Goal: Task Accomplishment & Management: Use online tool/utility

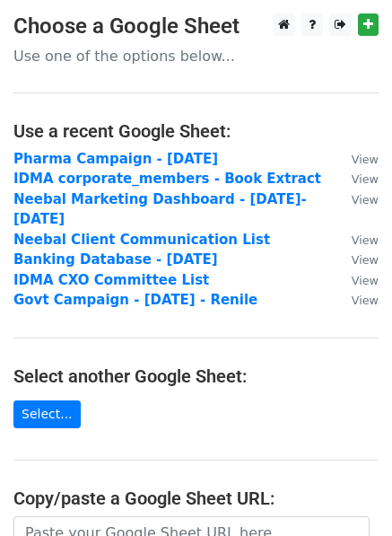
click at [251, 404] on main "Choose a Google Sheet Use one of the options below... Use a recent Google Sheet…" at bounding box center [196, 362] width 392 height 698
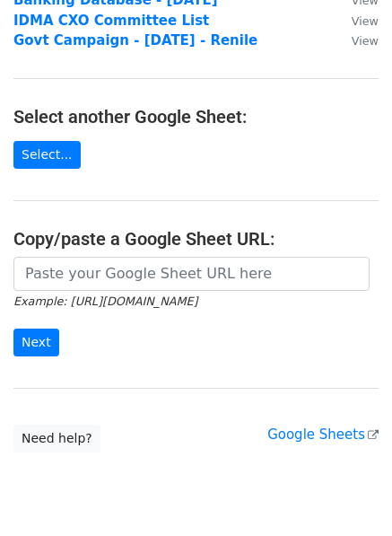
scroll to position [300, 0]
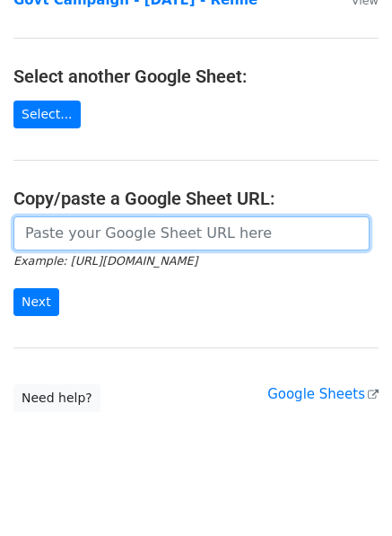
click at [119, 220] on input "url" at bounding box center [191, 233] width 356 height 34
paste input "https://docs.google.com/spreadsheets/d/1VVBWB0-vtWLt8C-N2YgQDD0bTuLARQot3Slor5a…"
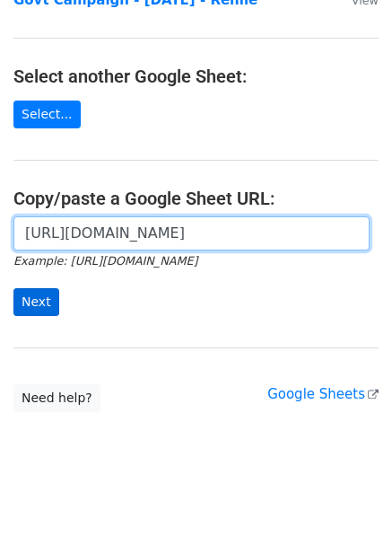
type input "https://docs.google.com/spreadsheets/d/1VVBWB0-vtWLt8C-N2YgQDD0bTuLARQot3Slor5a…"
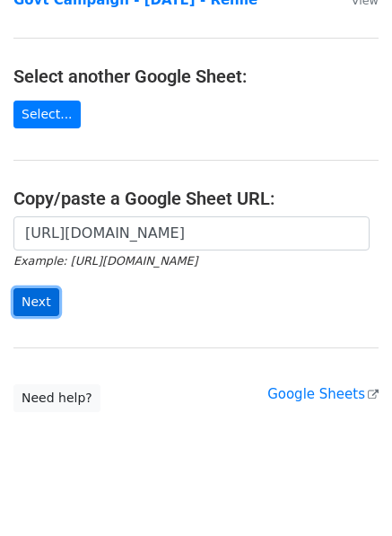
scroll to position [0, 0]
click at [39, 288] on input "Next" at bounding box center [36, 302] width 46 height 28
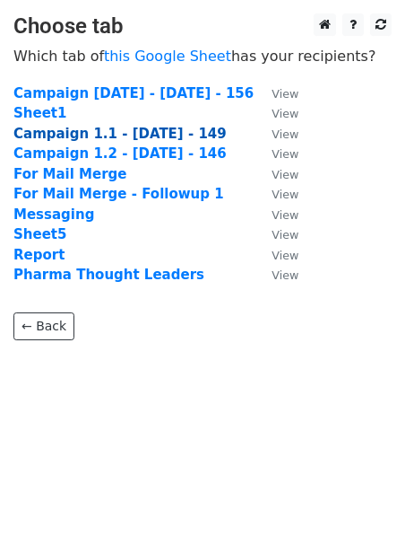
click at [113, 136] on strong "Campaign 1.1 - [DATE] - 149" at bounding box center [119, 134] width 213 height 16
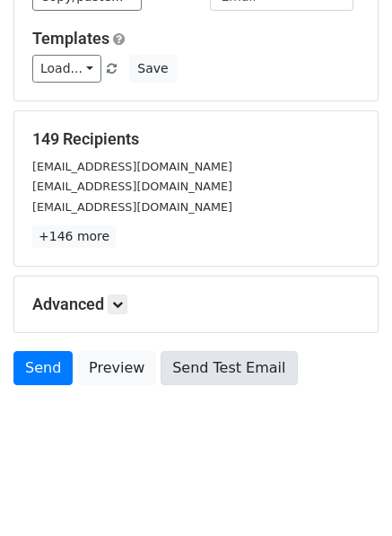
scroll to position [161, 0]
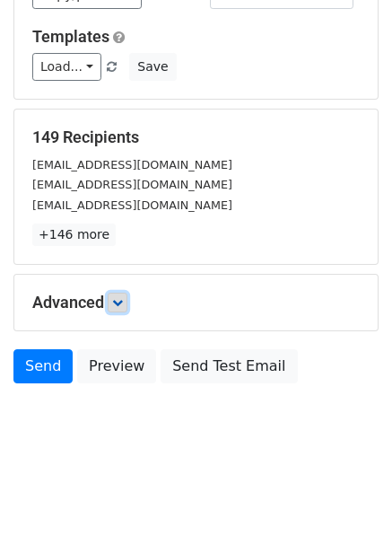
click at [121, 306] on icon at bounding box center [117, 302] width 11 height 11
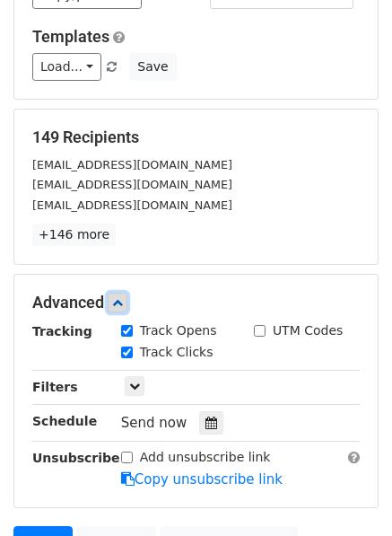
click at [127, 301] on link at bounding box center [118, 302] width 20 height 20
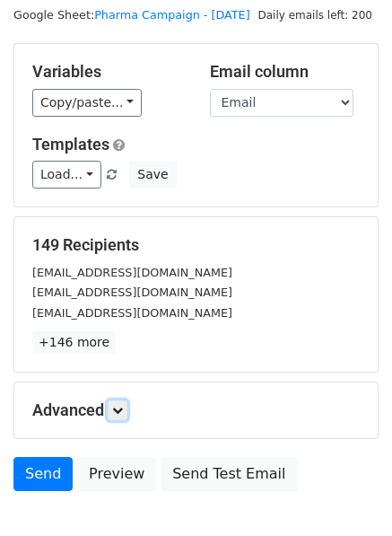
scroll to position [0, 0]
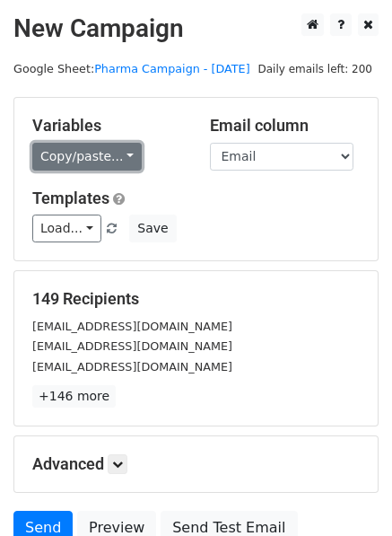
click at [118, 161] on link "Copy/paste..." at bounding box center [86, 157] width 109 height 28
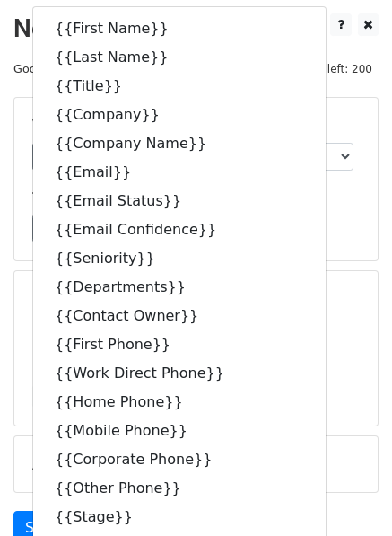
click at [297, 271] on div "149 Recipients masseyt@ritedose.com gyakatan@irisys.com gopalsharma@macleodspha…" at bounding box center [195, 348] width 363 height 154
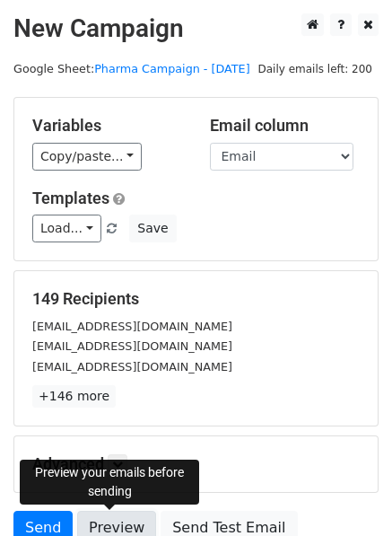
click at [113, 530] on link "Preview" at bounding box center [116, 527] width 79 height 34
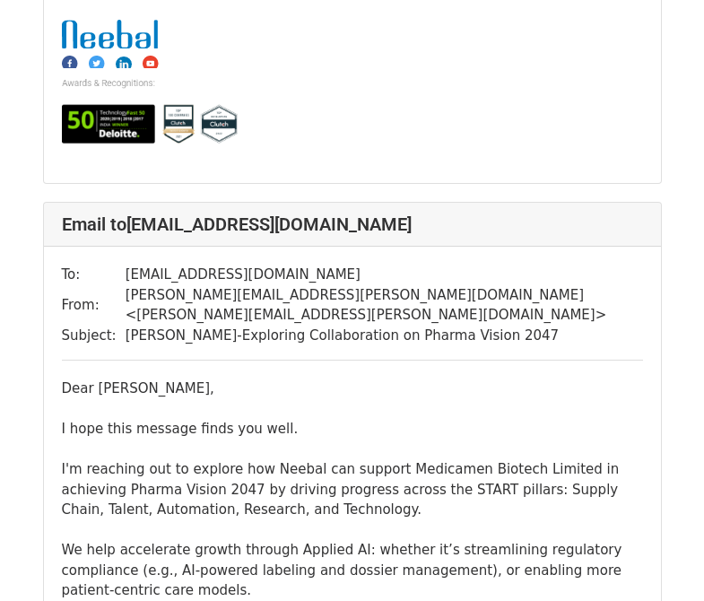
scroll to position [2799, 0]
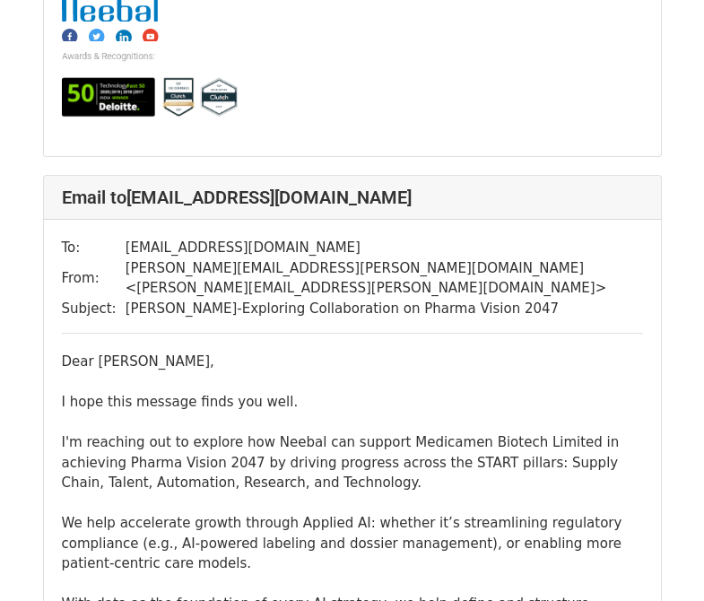
click at [193, 238] on td "[EMAIL_ADDRESS][DOMAIN_NAME]" at bounding box center [385, 248] width 518 height 21
drag, startPoint x: 120, startPoint y: 187, endPoint x: 214, endPoint y: 190, distance: 94.2
click at [214, 238] on td "[EMAIL_ADDRESS][DOMAIN_NAME]" at bounding box center [385, 248] width 518 height 21
copy td "vk@medicamen"
